Goal: Task Accomplishment & Management: Manage account settings

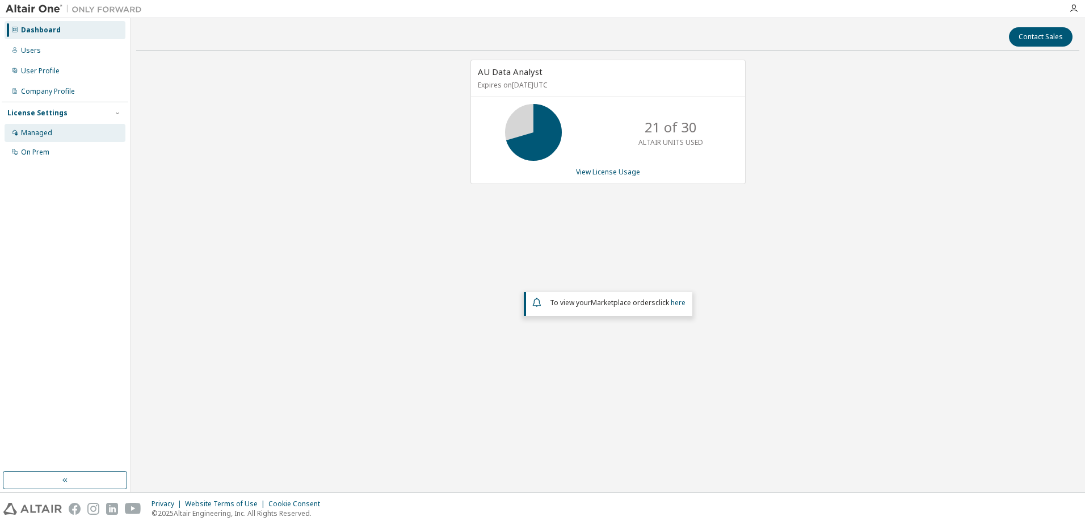
click at [45, 138] on div "Managed" at bounding box center [65, 133] width 121 height 18
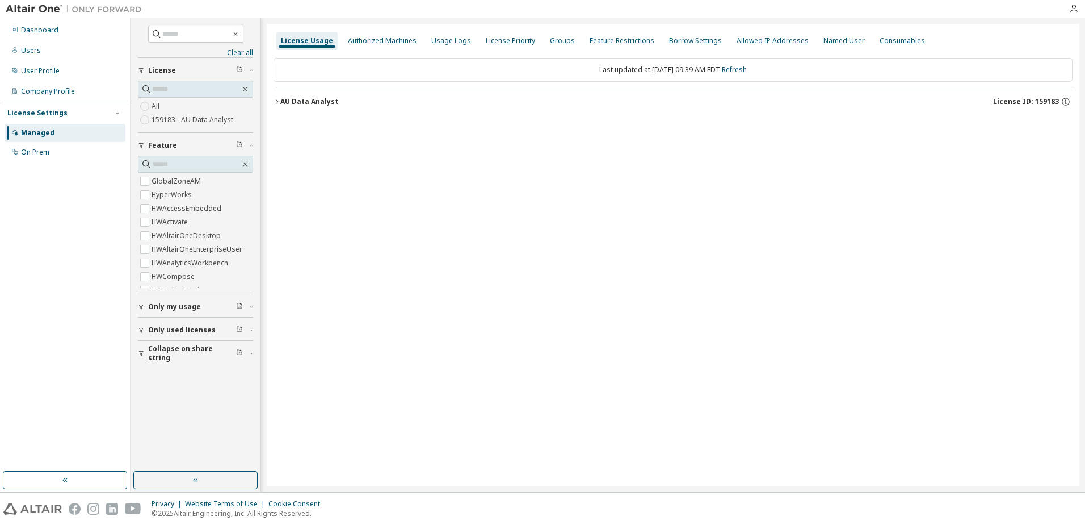
click at [279, 102] on icon "button" at bounding box center [277, 101] width 7 height 7
click at [278, 103] on icon "button" at bounding box center [277, 101] width 7 height 7
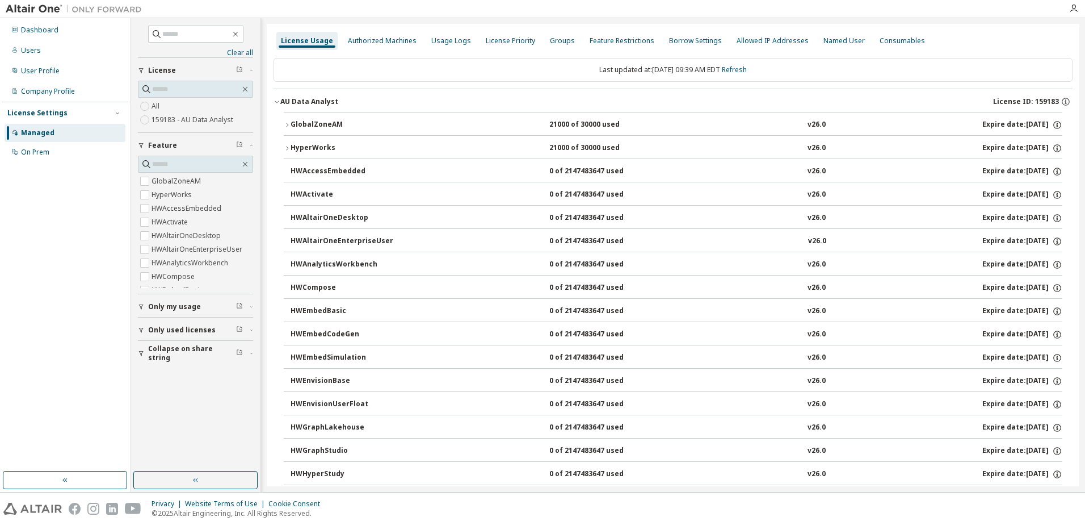
click at [288, 125] on icon "button" at bounding box center [287, 125] width 2 height 4
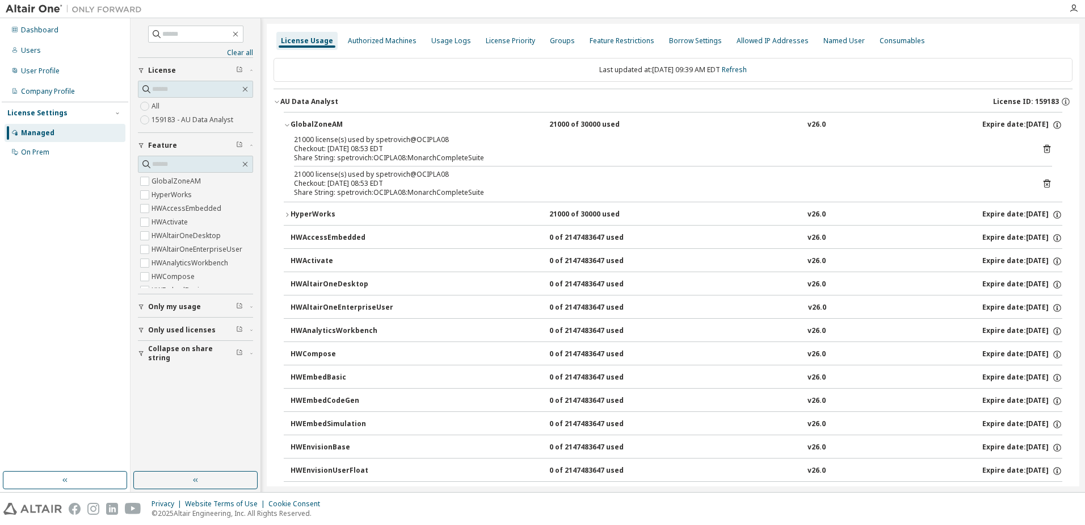
click at [288, 125] on icon "button" at bounding box center [287, 125] width 4 height 2
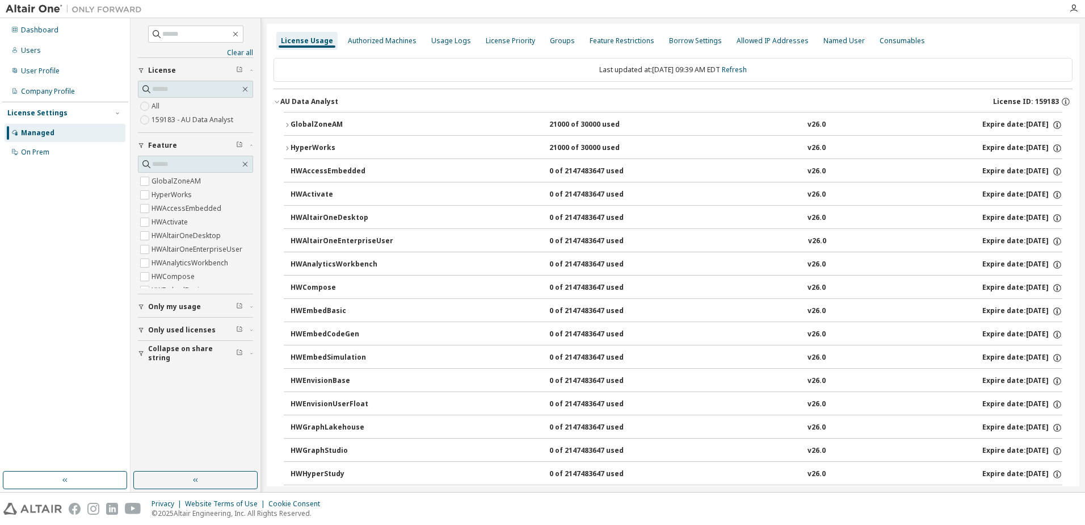
click at [289, 145] on icon "button" at bounding box center [287, 148] width 7 height 7
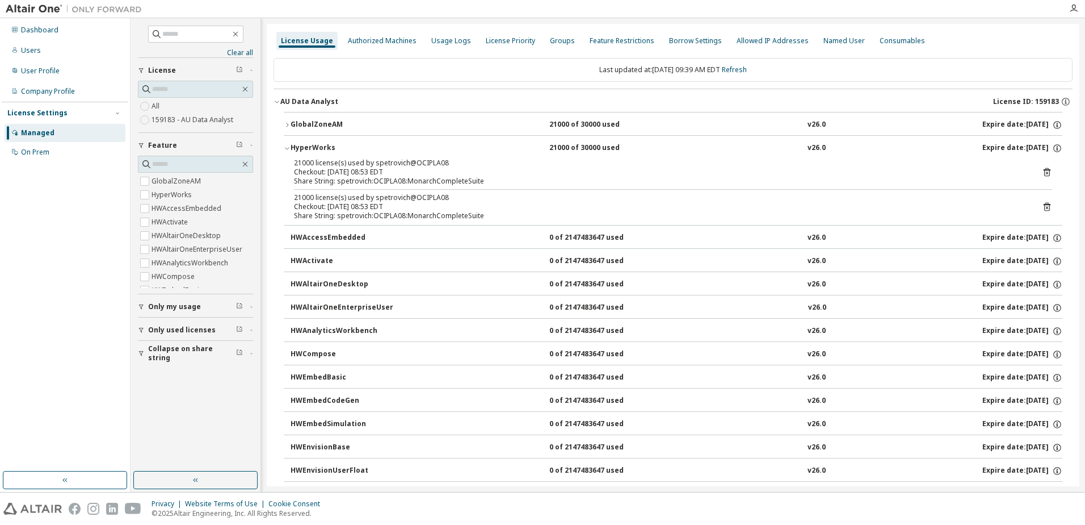
click at [289, 145] on icon "button" at bounding box center [287, 148] width 7 height 7
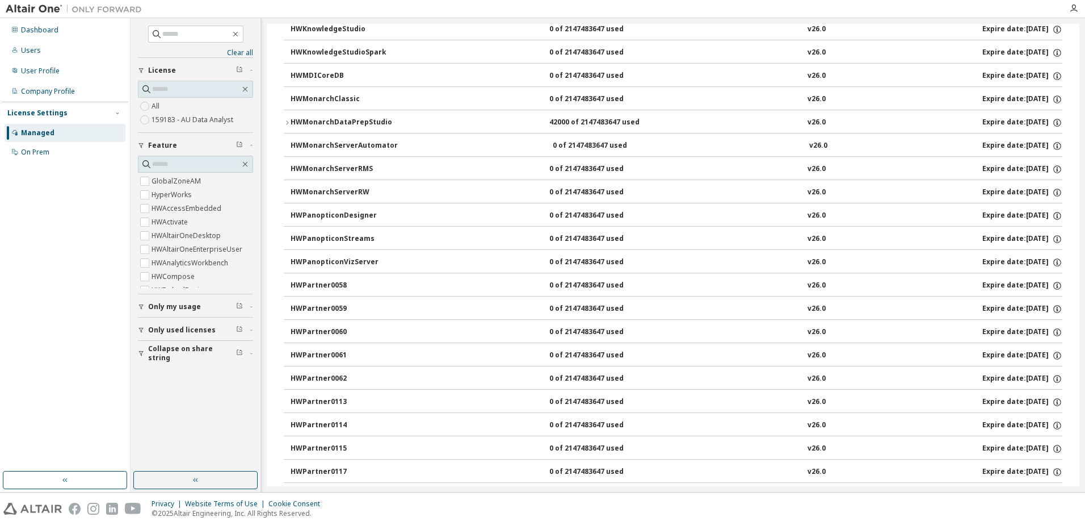
scroll to position [568, 0]
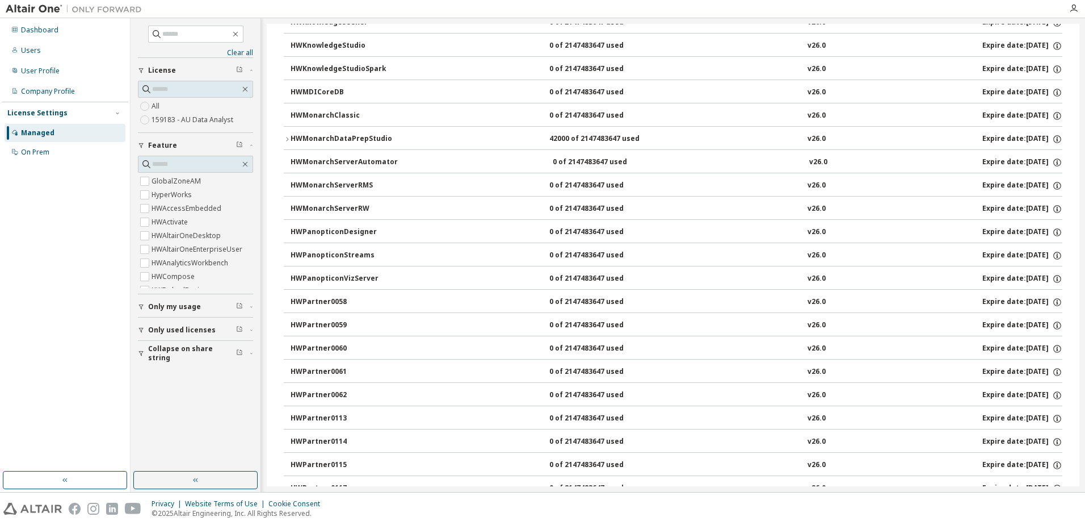
click at [288, 139] on icon "button" at bounding box center [287, 139] width 7 height 7
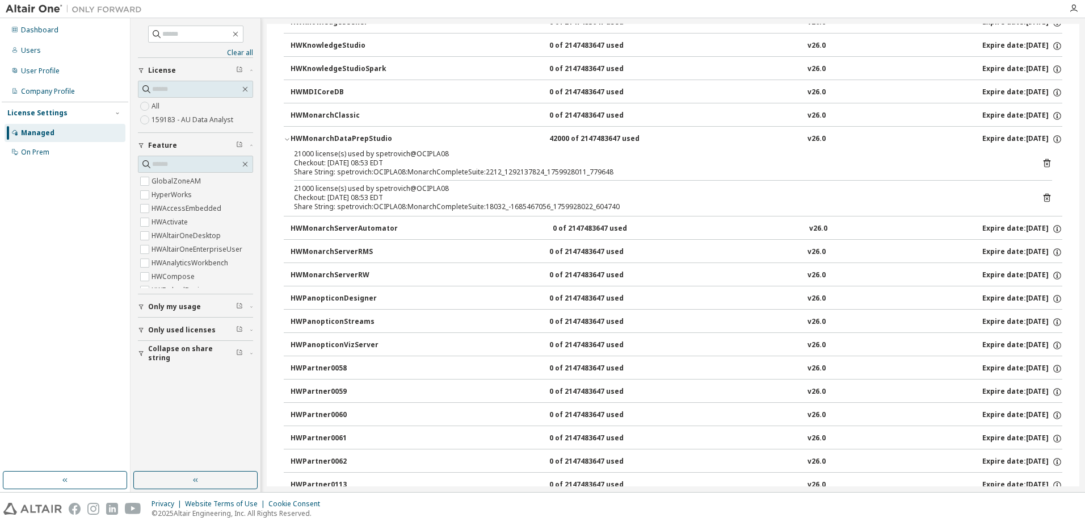
click at [286, 139] on icon "button" at bounding box center [287, 139] width 7 height 7
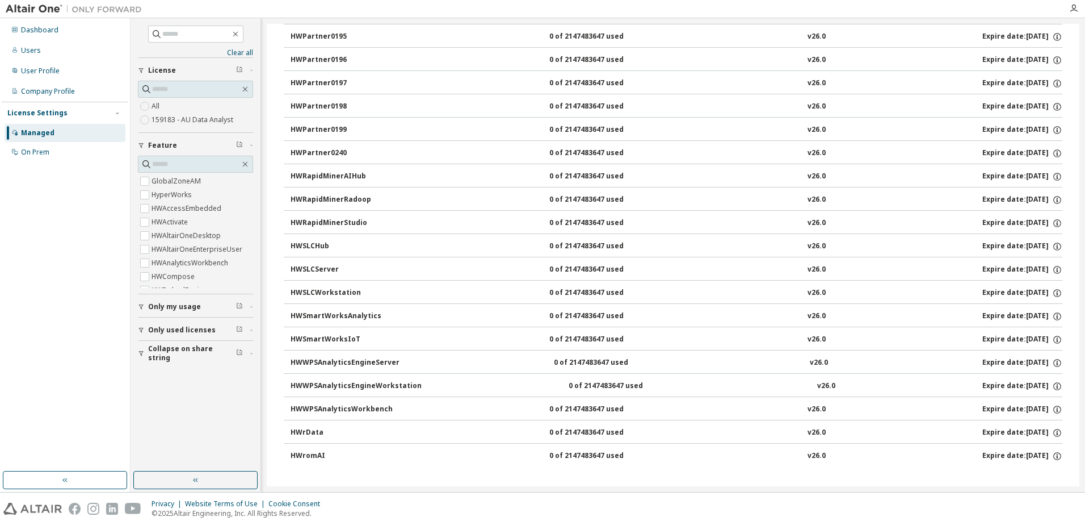
scroll to position [1485, 0]
click at [249, 330] on icon "button" at bounding box center [251, 329] width 7 height 3
click at [58, 160] on div "On Prem" at bounding box center [65, 152] width 121 height 18
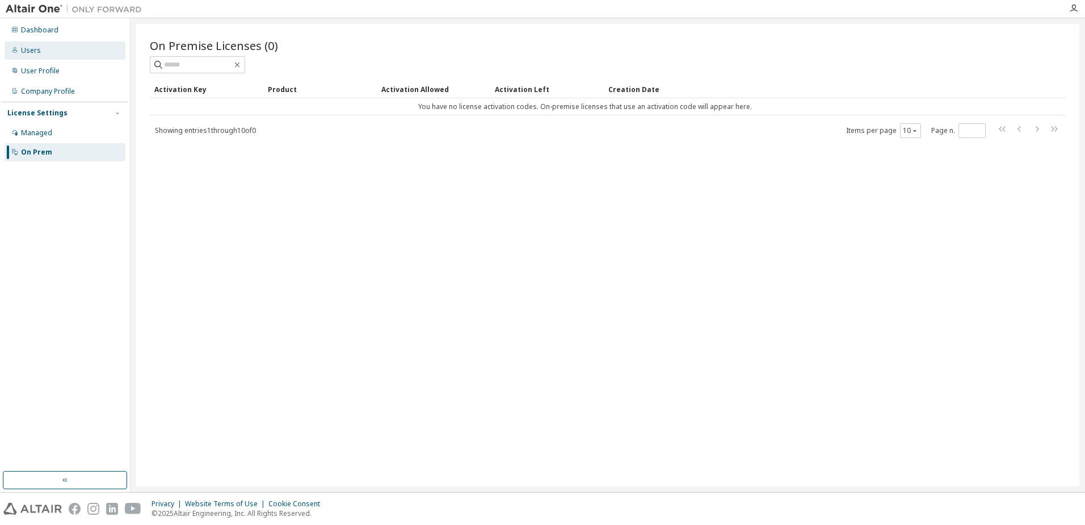
click at [37, 52] on div "Users" at bounding box center [31, 50] width 20 height 9
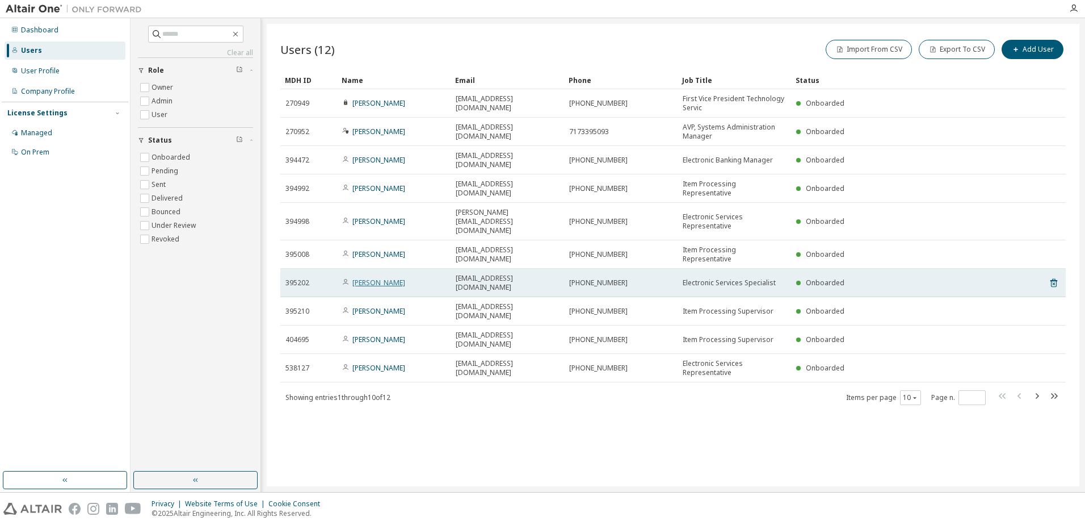
click at [374, 278] on link "Beth Means" at bounding box center [379, 283] width 53 height 10
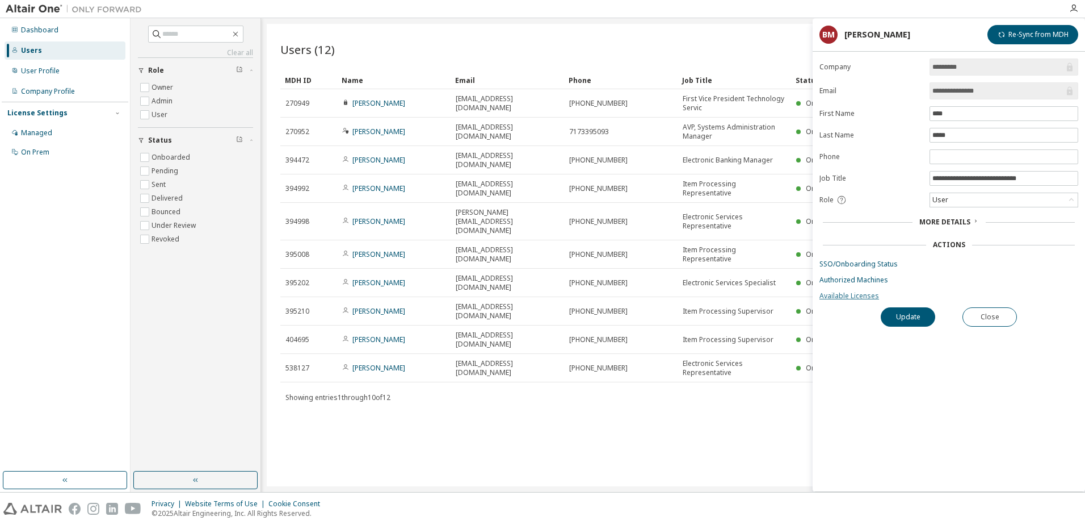
click at [850, 295] on link "Available Licenses" at bounding box center [949, 295] width 259 height 9
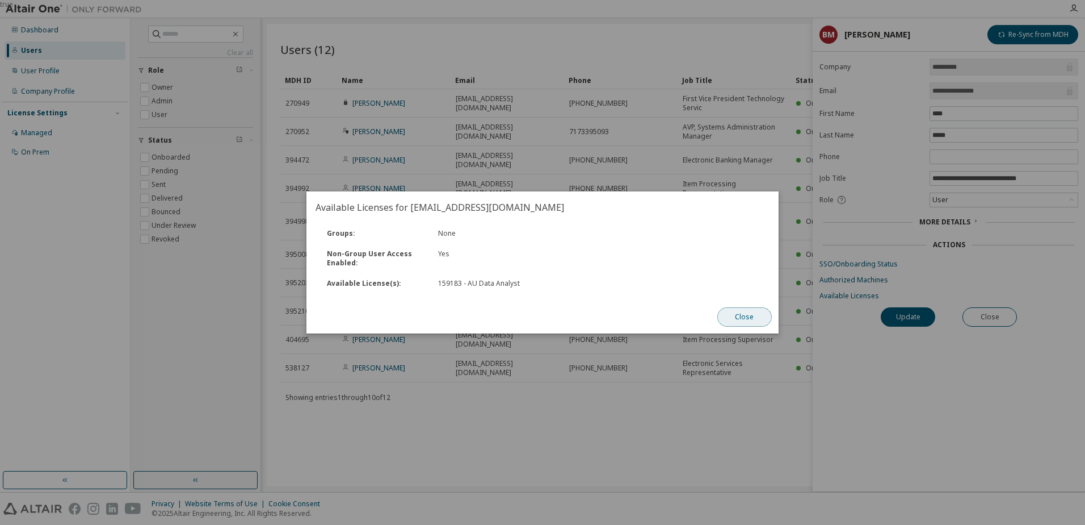
click at [749, 315] on button "Close" at bounding box center [745, 316] width 54 height 19
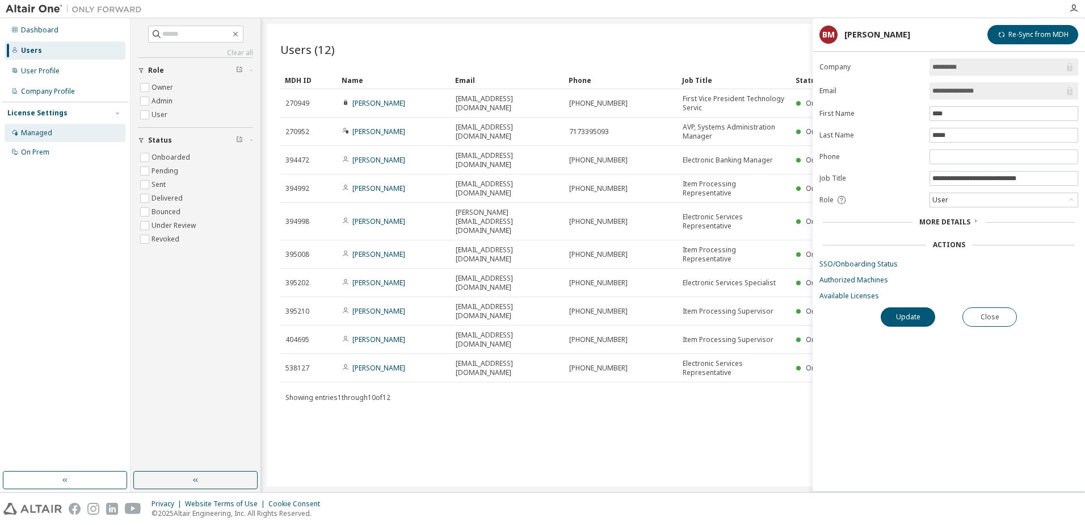
click at [53, 137] on div "Managed" at bounding box center [65, 133] width 121 height 18
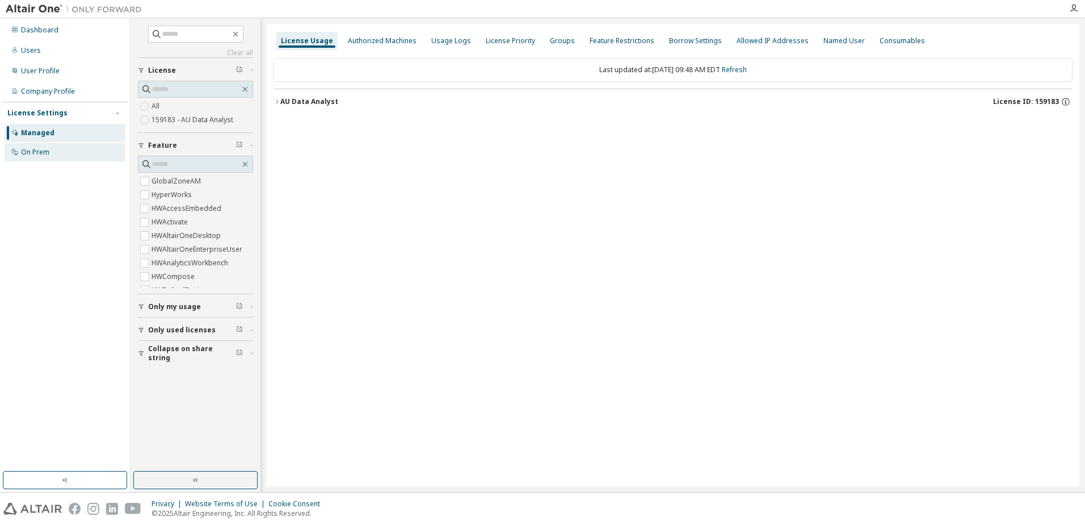
click at [43, 154] on div "On Prem" at bounding box center [35, 152] width 28 height 9
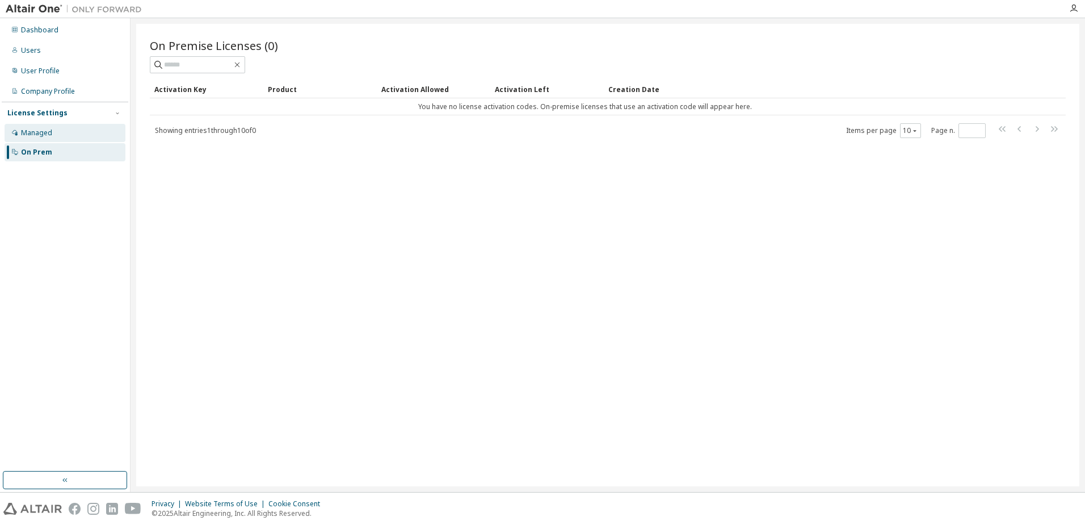
click at [43, 137] on div "Managed" at bounding box center [36, 132] width 31 height 9
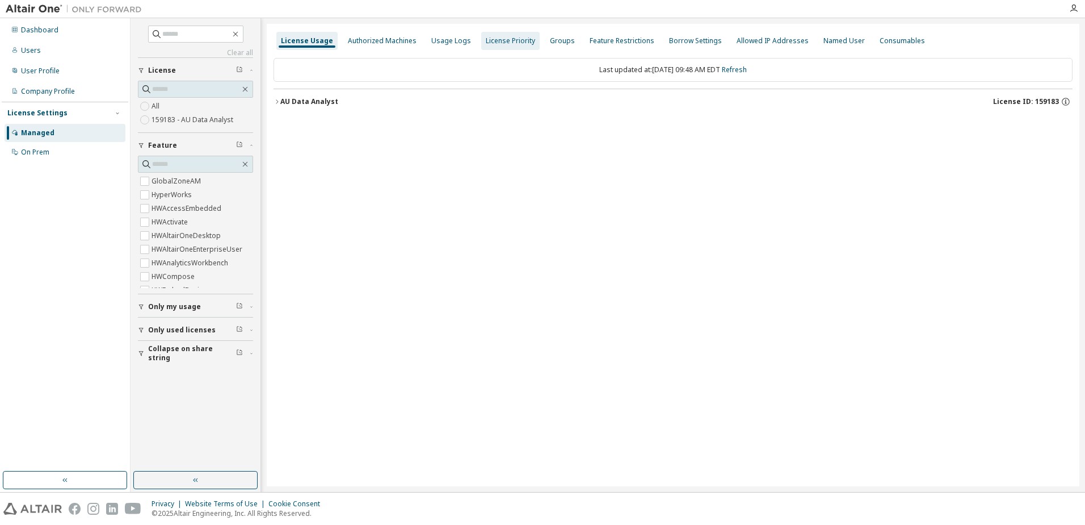
click at [502, 41] on div "License Priority" at bounding box center [510, 40] width 49 height 9
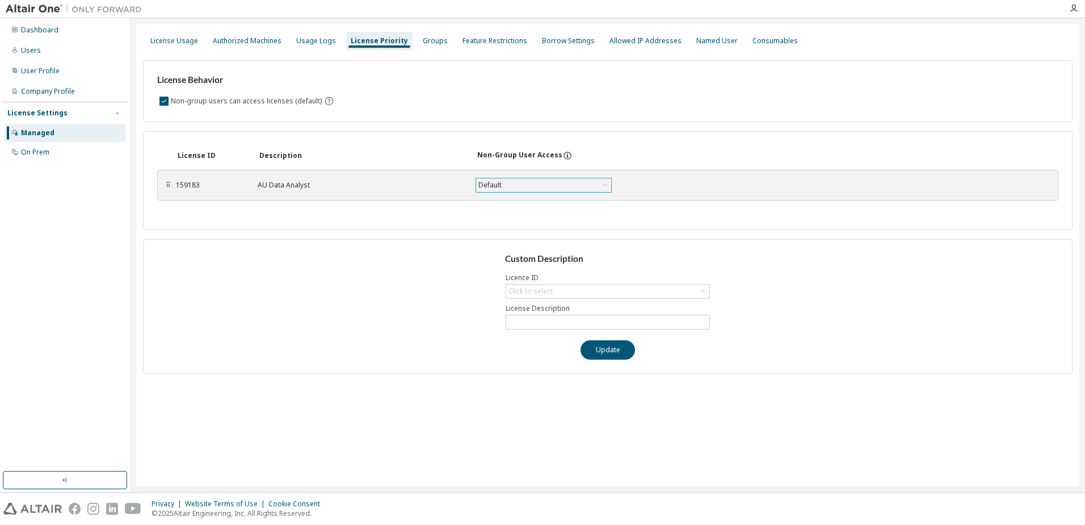
click at [551, 182] on div "Default" at bounding box center [543, 185] width 135 height 14
click at [544, 290] on div "Click to select" at bounding box center [531, 291] width 44 height 9
click at [559, 324] on li "159183 - AU Data Analyst" at bounding box center [607, 323] width 201 height 15
type input "**********"
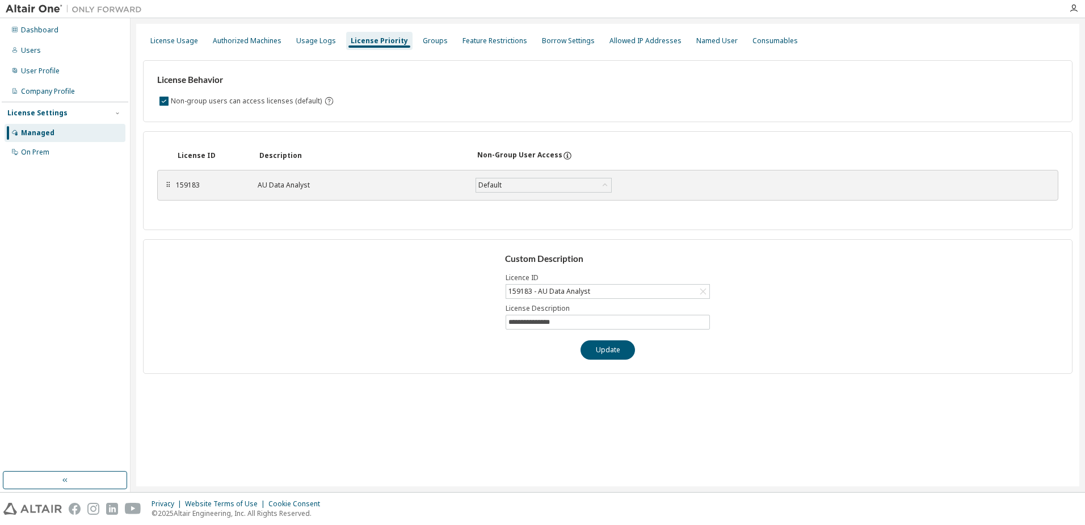
click at [426, 319] on div "**********" at bounding box center [608, 306] width 930 height 135
click at [697, 45] on div "Named User" at bounding box center [717, 40] width 41 height 9
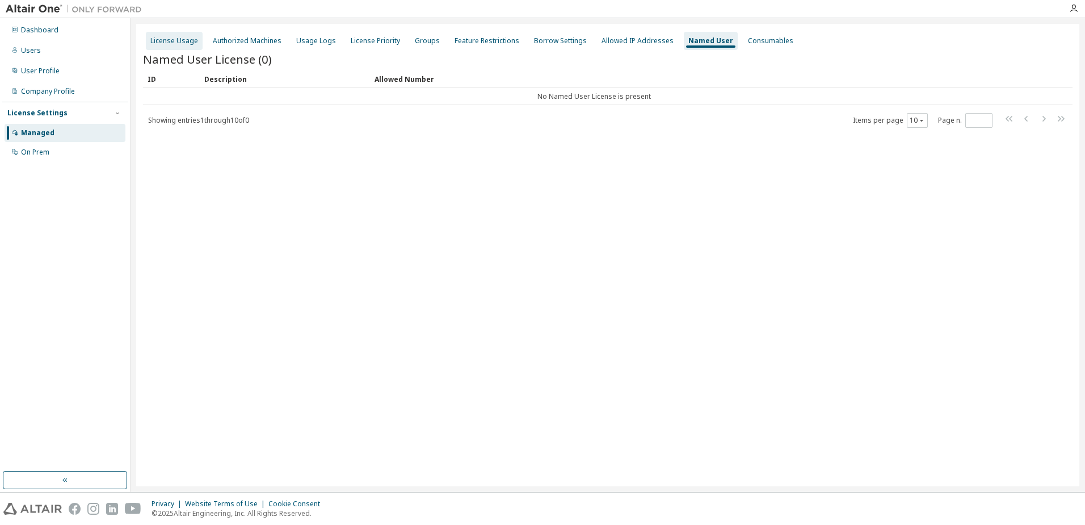
click at [174, 40] on div "License Usage" at bounding box center [174, 40] width 48 height 9
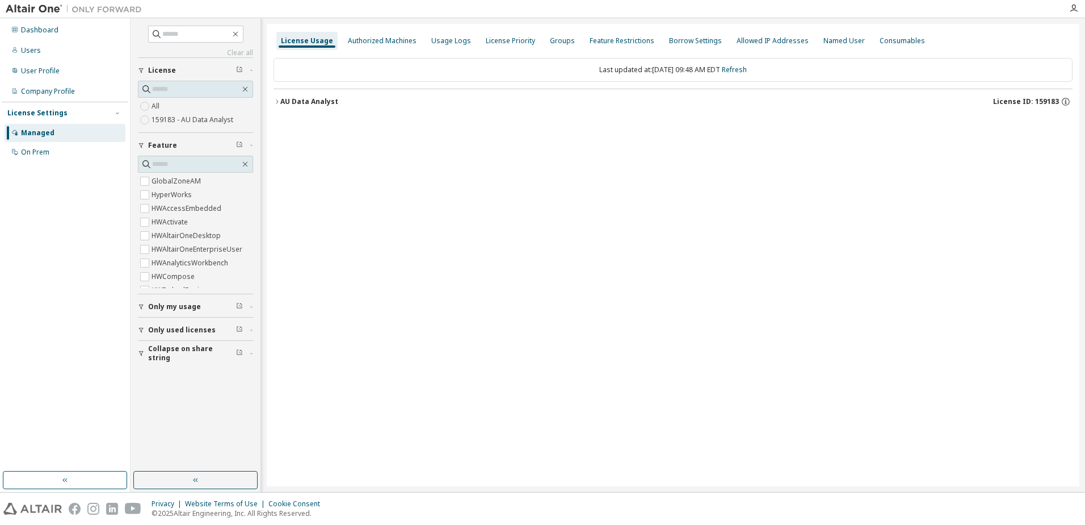
click at [278, 104] on icon "button" at bounding box center [277, 101] width 7 height 7
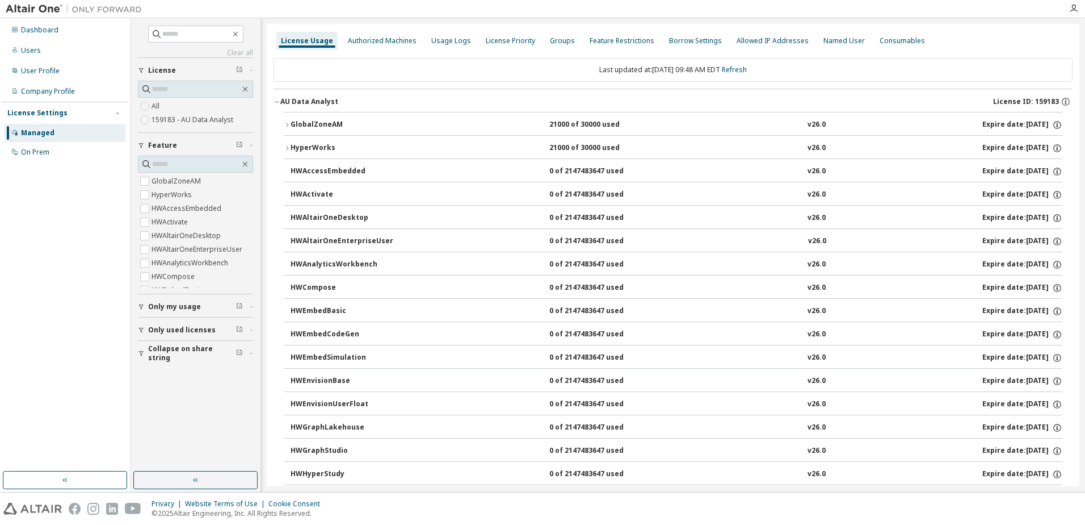
click at [207, 329] on span "Only used licenses" at bounding box center [182, 329] width 68 height 9
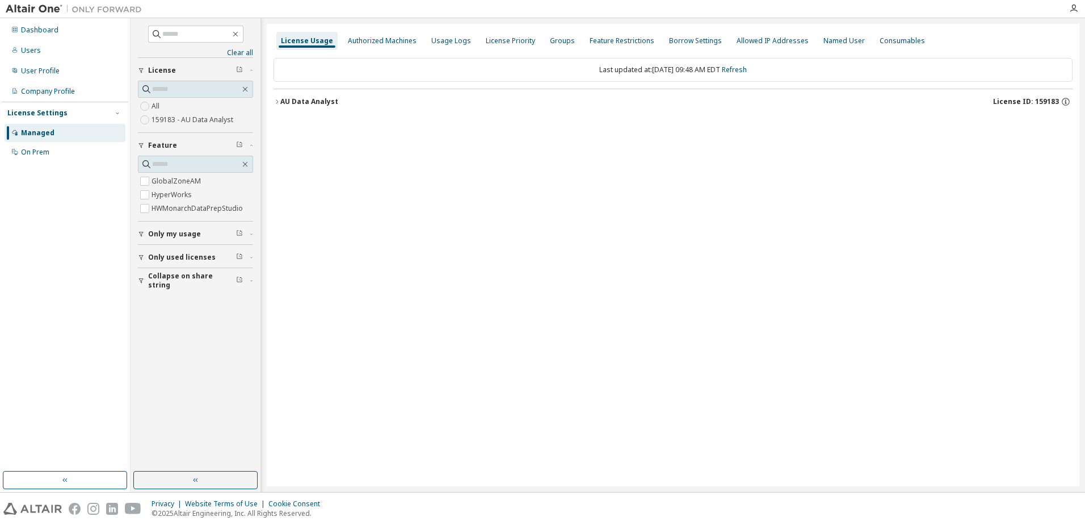
click at [283, 100] on div "AU Data Analyst" at bounding box center [309, 101] width 58 height 9
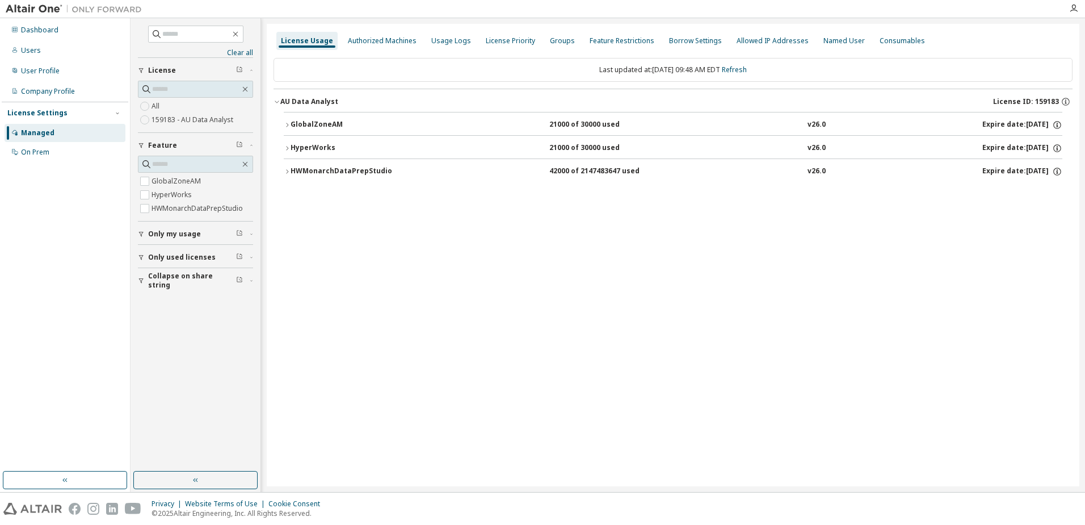
click at [292, 127] on div "GlobalZoneAM" at bounding box center [342, 125] width 102 height 10
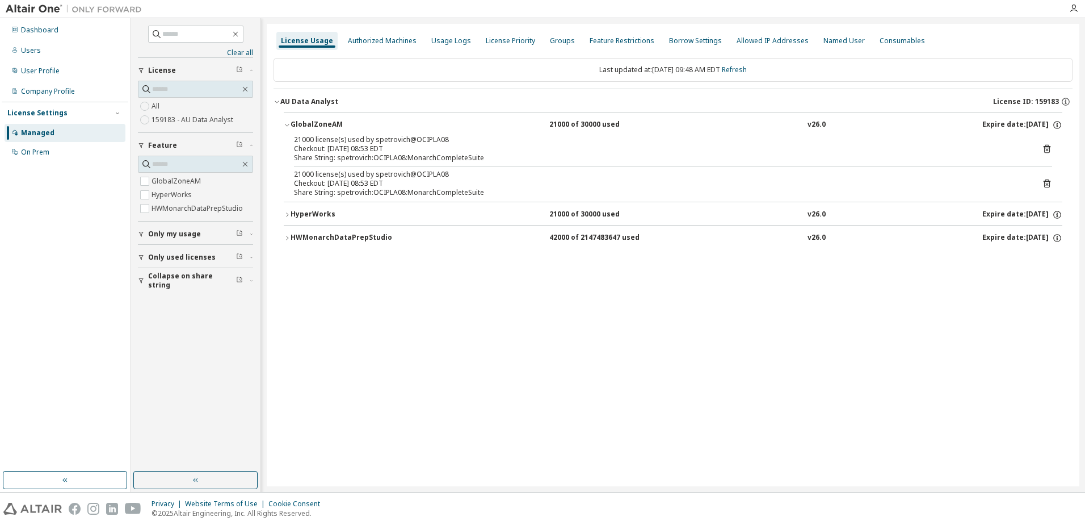
click at [290, 213] on icon "button" at bounding box center [287, 214] width 7 height 7
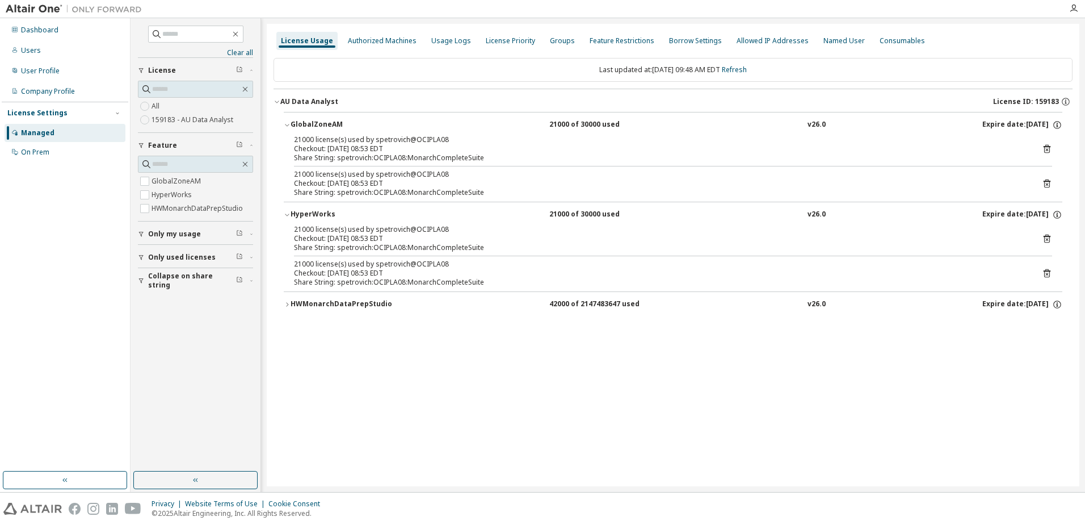
click at [317, 306] on div "HWMonarchDataPrepStudio" at bounding box center [342, 304] width 102 height 10
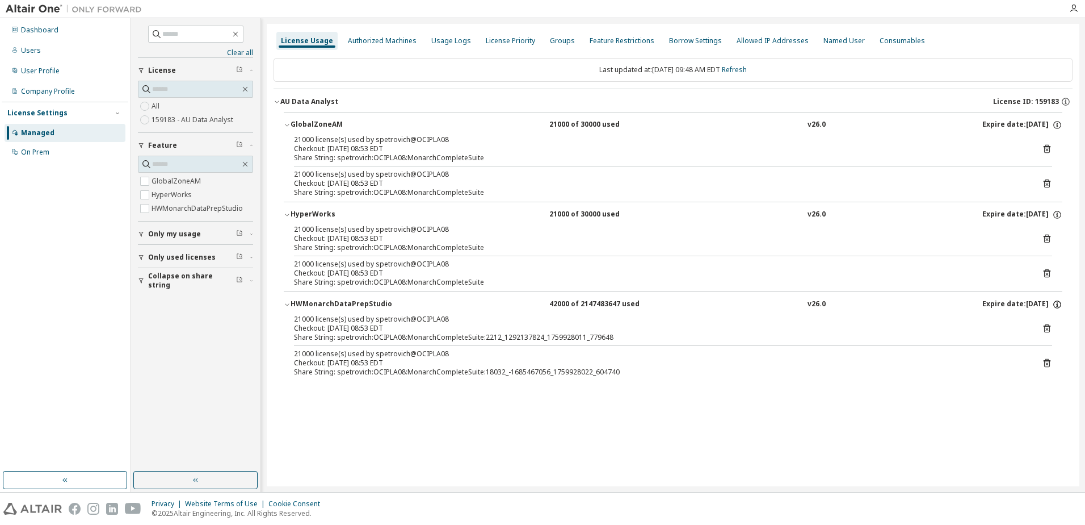
click at [1059, 306] on icon "button" at bounding box center [1057, 304] width 10 height 10
click at [1058, 306] on icon "button" at bounding box center [1057, 305] width 2 height 3
